Goal: Task Accomplishment & Management: Use online tool/utility

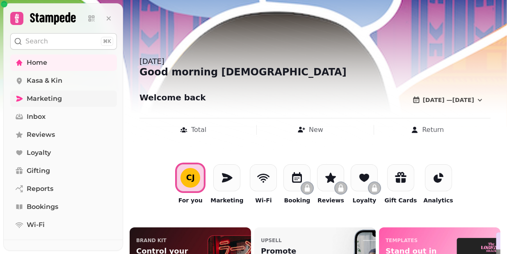
click at [43, 98] on span "Marketing" at bounding box center [44, 99] width 35 height 10
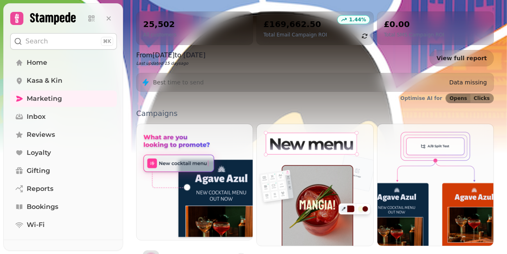
scroll to position [143, 0]
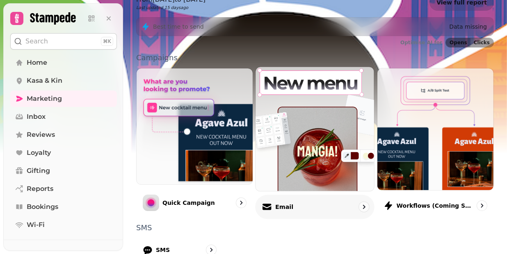
click at [285, 203] on p "Email" at bounding box center [284, 207] width 18 height 8
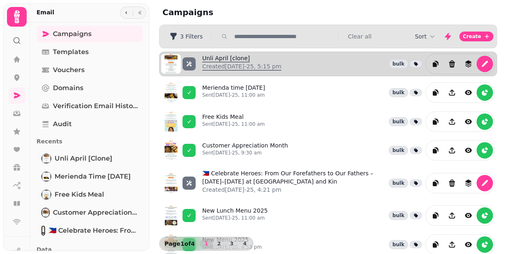
click at [227, 57] on link "Unli April [clone] Created [DATE]-25, 5:15 pm" at bounding box center [241, 64] width 79 height 20
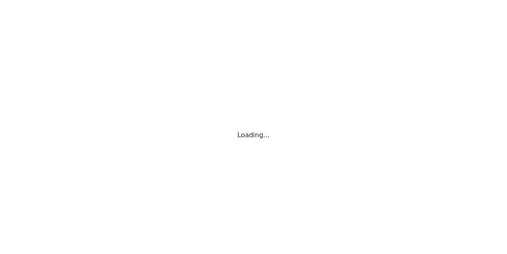
select select "**********"
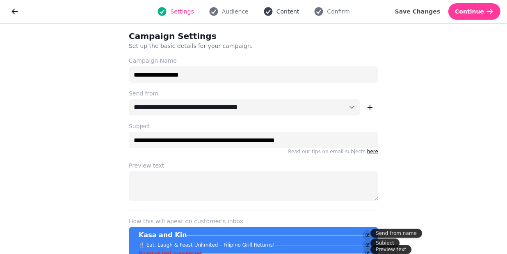
click at [284, 9] on span "Content" at bounding box center [287, 11] width 23 height 8
